Goal: Information Seeking & Learning: Learn about a topic

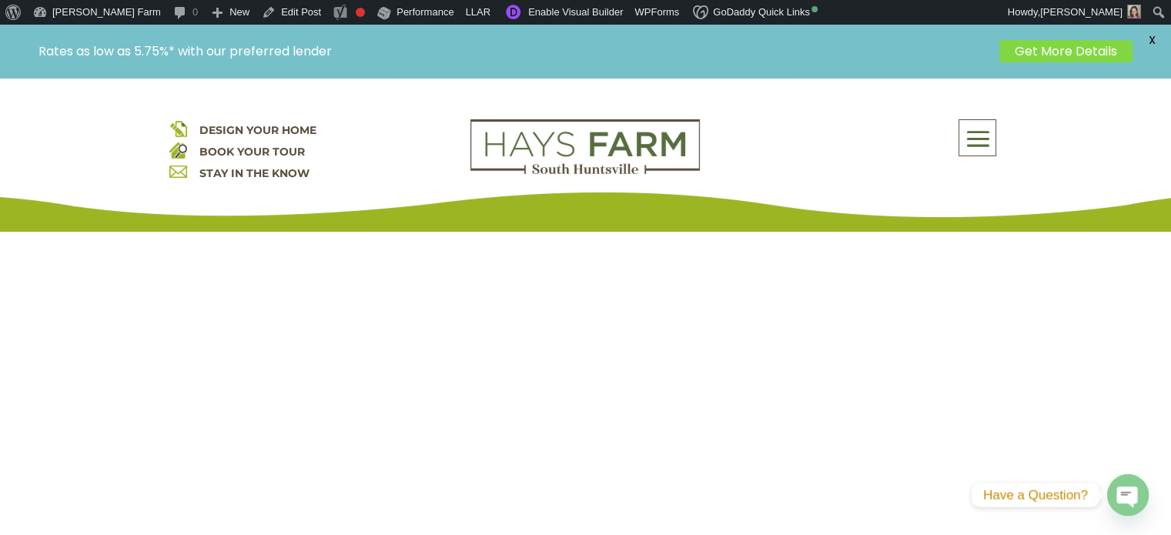
scroll to position [385, 0]
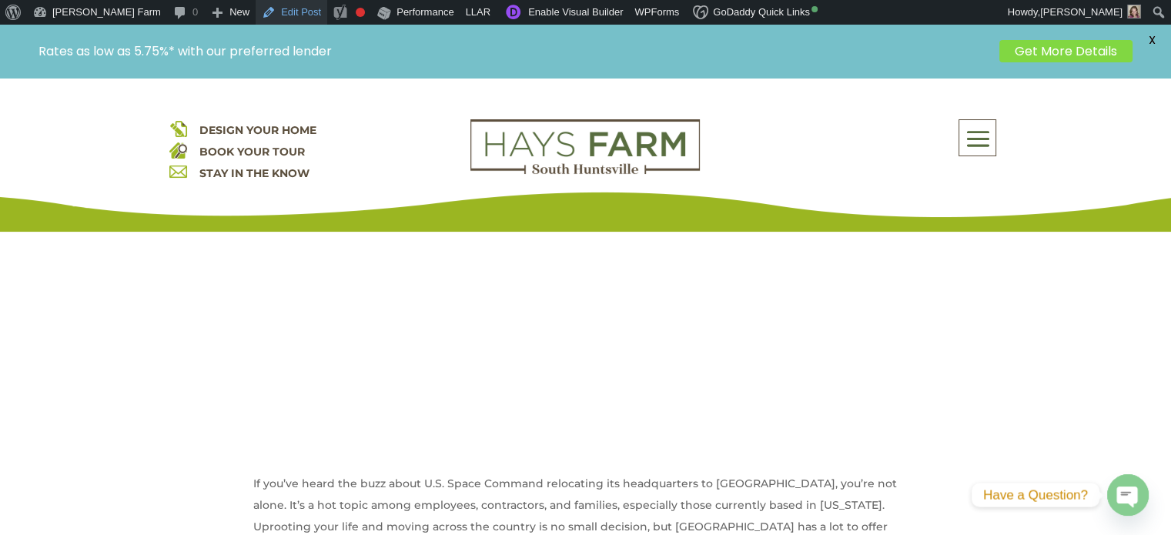
click at [256, 16] on link "Edit Post" at bounding box center [292, 12] width 72 height 25
